Goal: Book appointment/travel/reservation

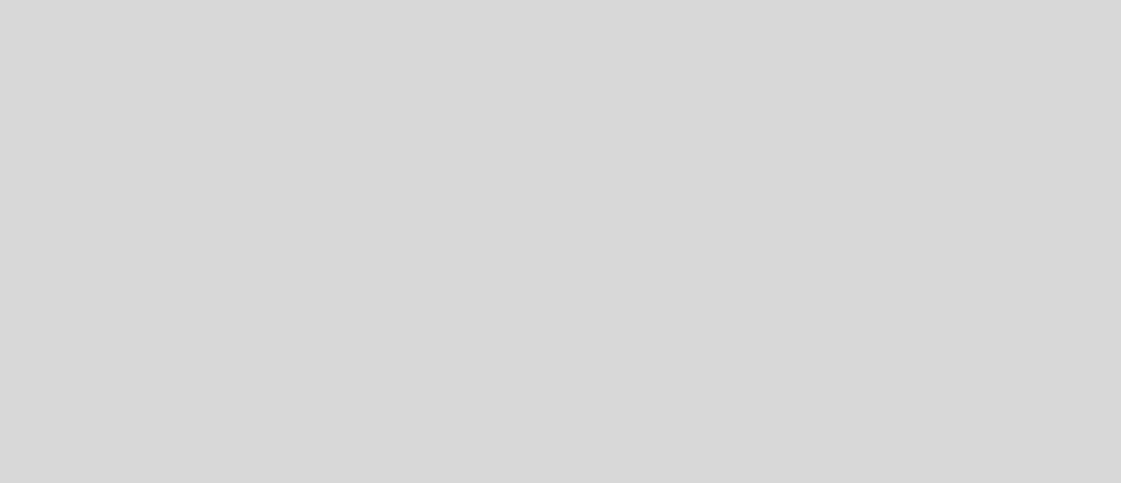
select select "es"
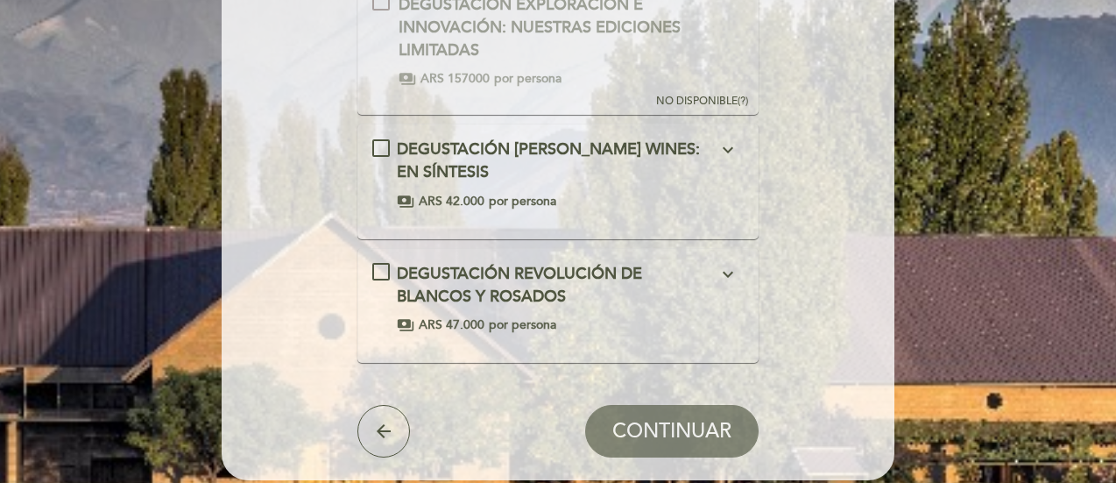
scroll to position [482, 0]
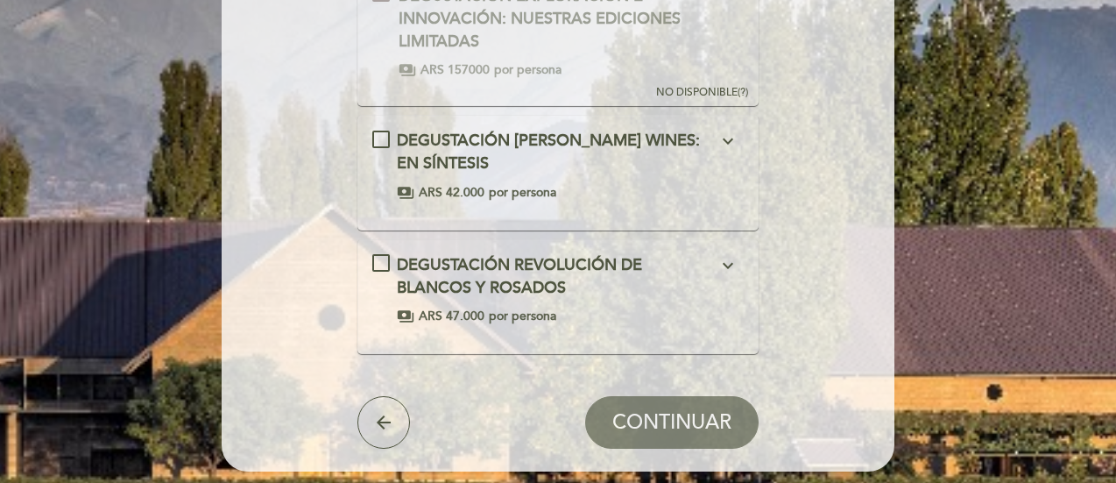
click at [737, 154] on div "DEGUSTACIÓN [PERSON_NAME] WINES: EN SÍNTESIS expand_more En esta degustación ha…" at bounding box center [558, 165] width 372 height 71
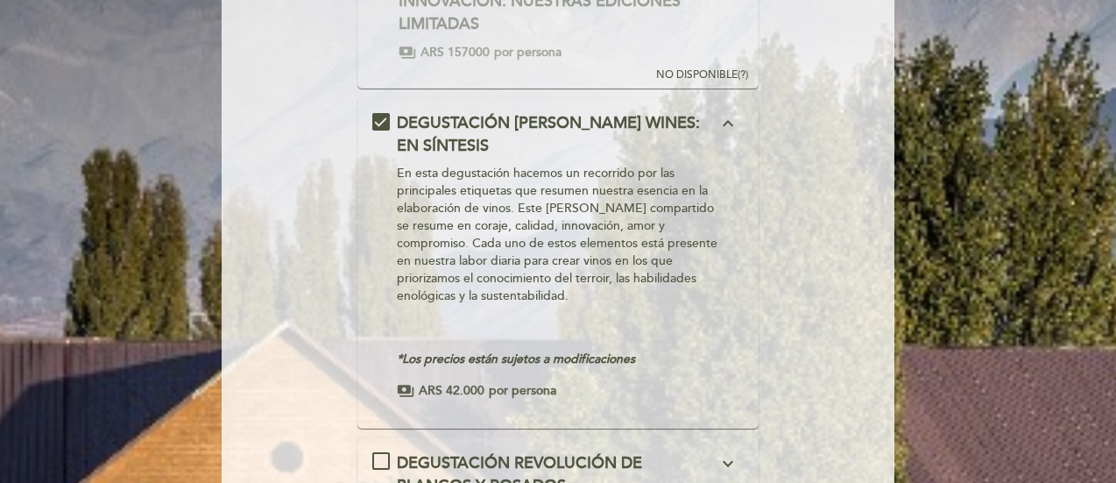
scroll to position [484, 0]
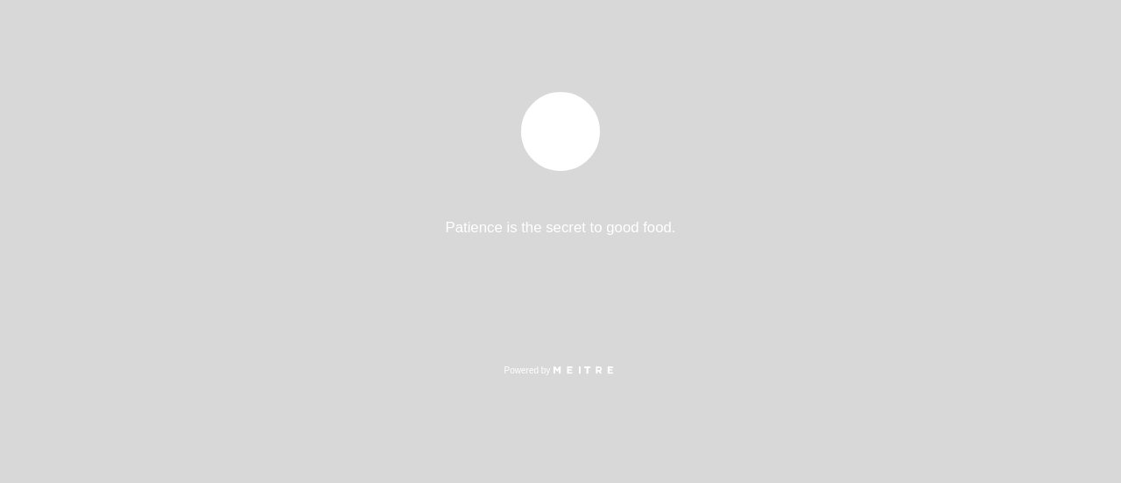
select select "es"
